Goal: Information Seeking & Learning: Learn about a topic

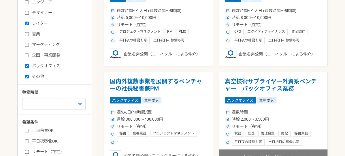
scroll to position [202, 0]
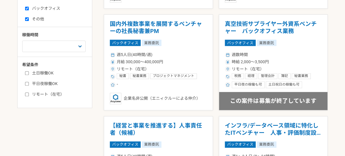
click at [26, 93] on input "リモート（在宅）" at bounding box center [27, 95] width 4 height 4
checkbox input "true"
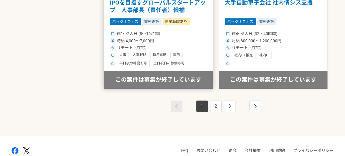
scroll to position [1066, 0]
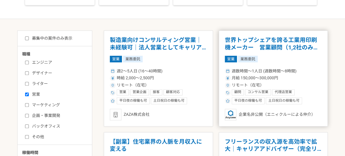
scroll to position [86, 0]
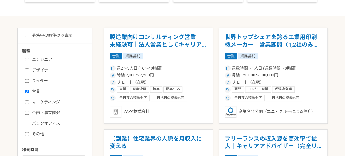
click at [26, 91] on input "営業" at bounding box center [27, 92] width 4 height 4
checkbox input "false"
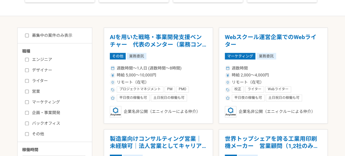
click at [26, 79] on input "ライター" at bounding box center [27, 81] width 4 height 4
checkbox input "true"
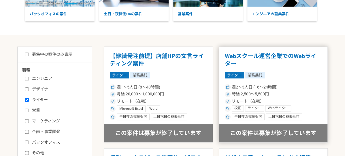
scroll to position [10, 0]
